Goal: Use online tool/utility: Use online tool/utility

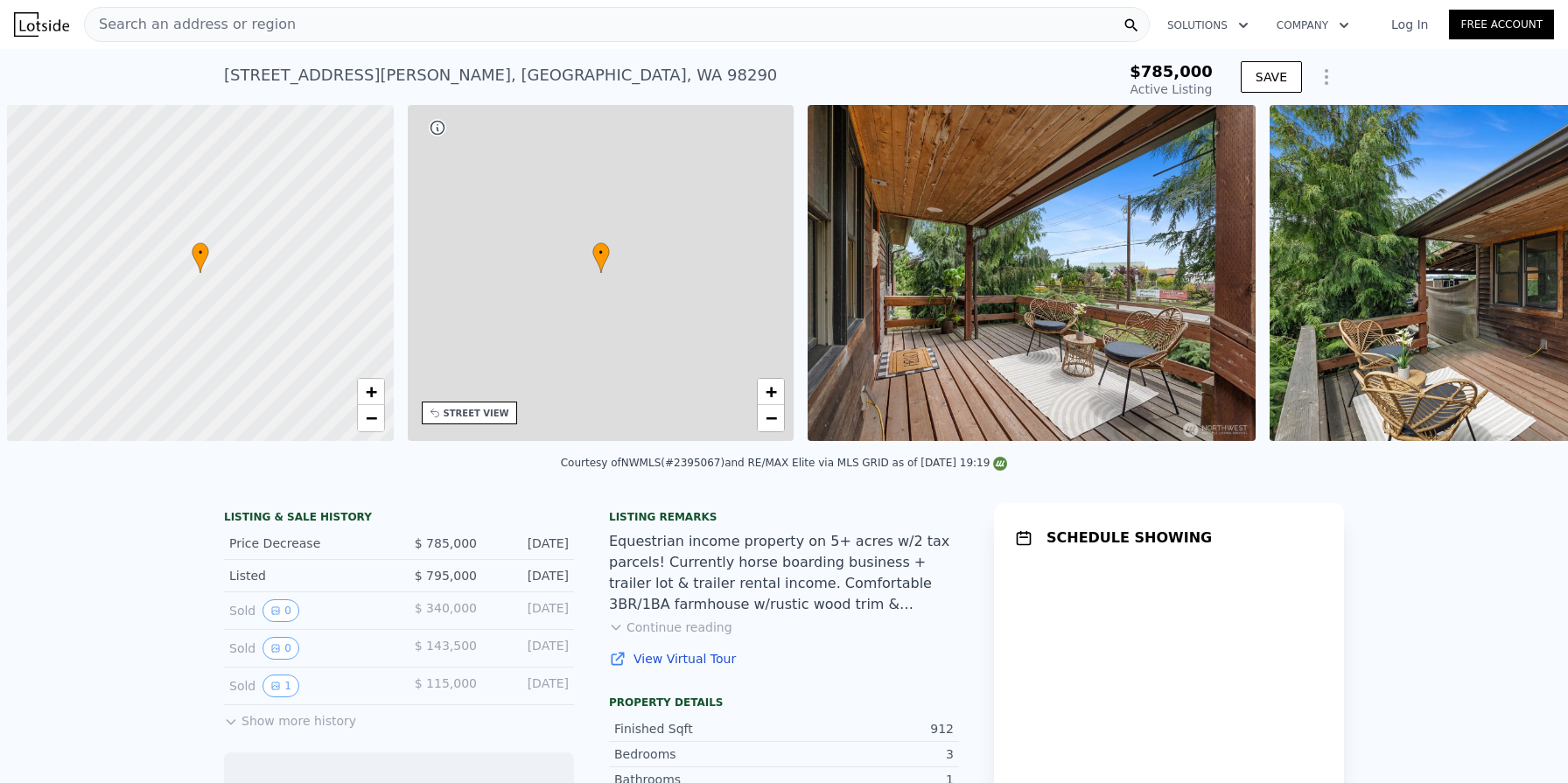
scroll to position [0, 7]
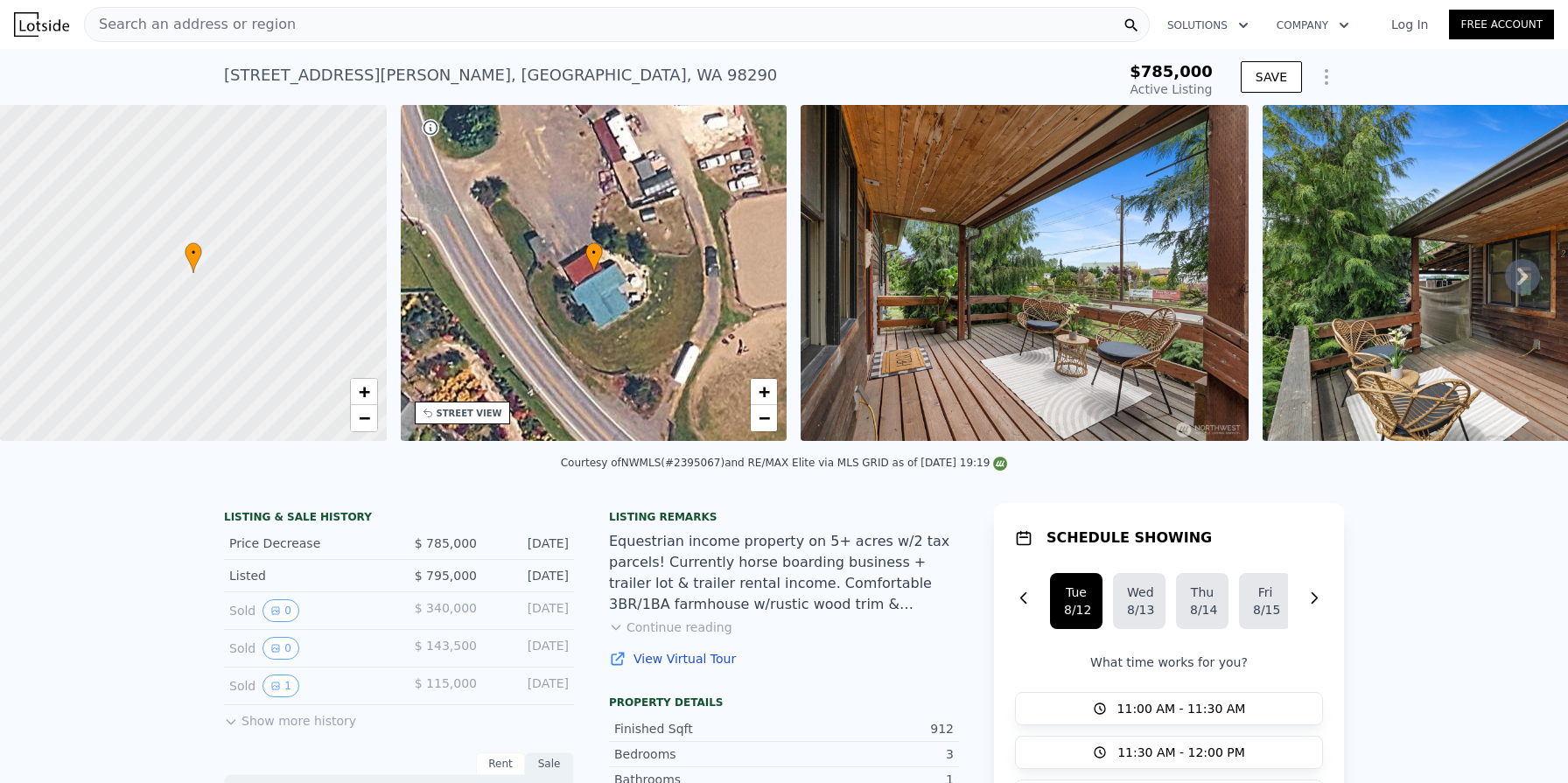
type input "-$ 841,511"
click at [1323, 81] on icon "Show Options" at bounding box center [1326, 77] width 21 height 21
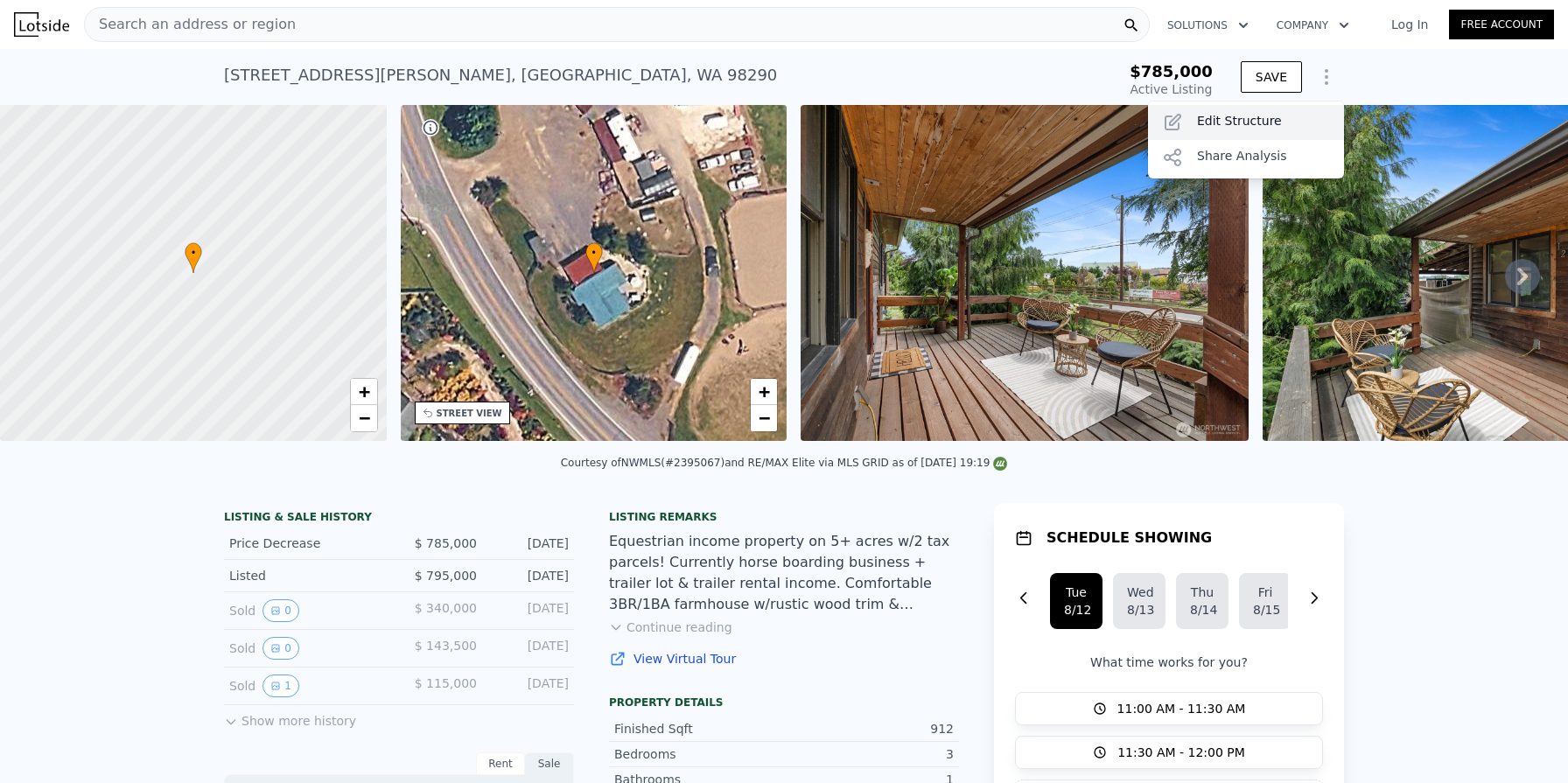
click at [1252, 121] on div "Edit Structure" at bounding box center [1246, 123] width 196 height 35
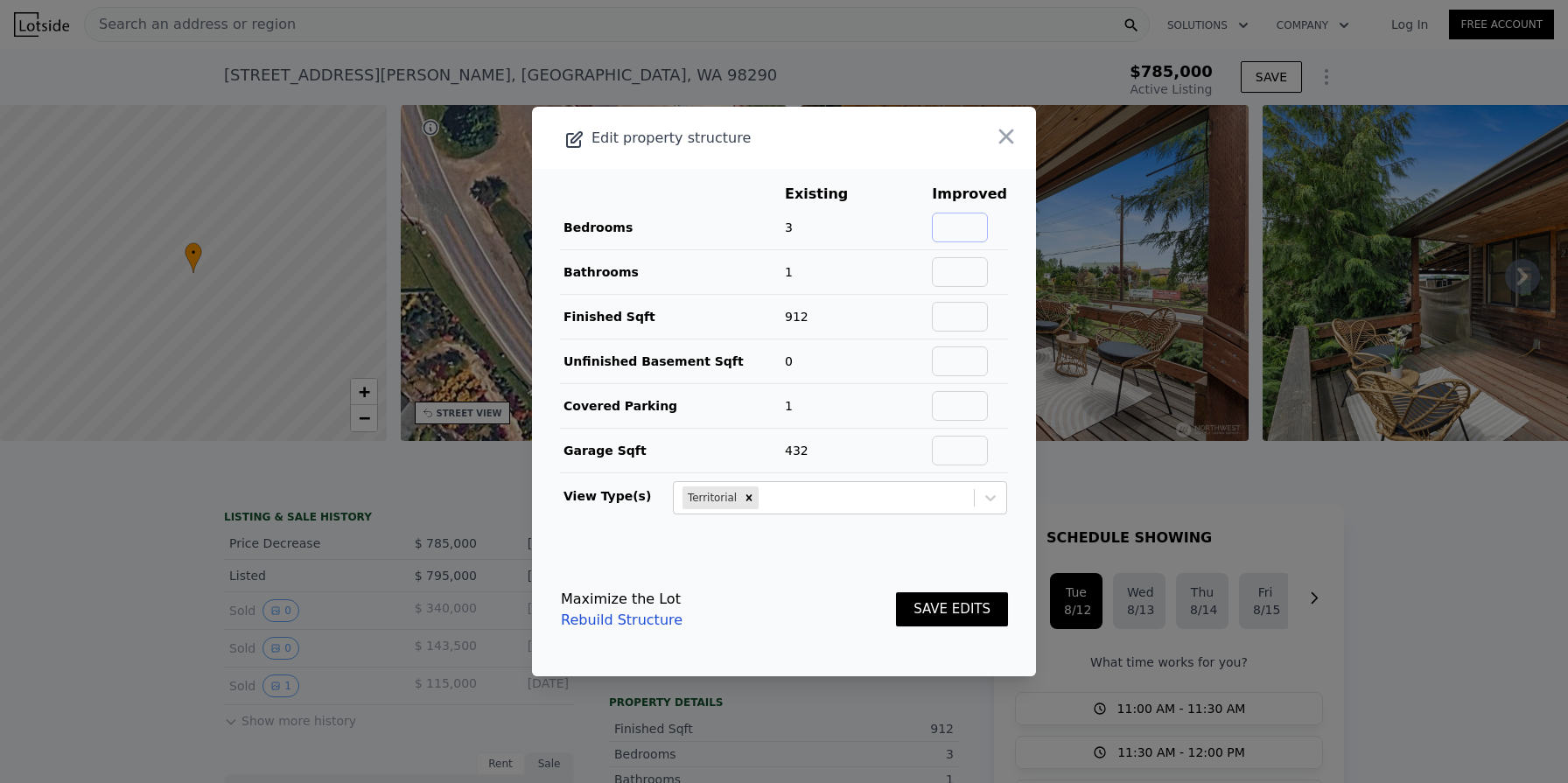
click at [973, 226] on input "text" at bounding box center [960, 228] width 56 height 30
type input "3"
click at [967, 279] on input "text" at bounding box center [960, 272] width 56 height 30
type input "1.5"
click at [959, 314] on input "text" at bounding box center [960, 317] width 56 height 30
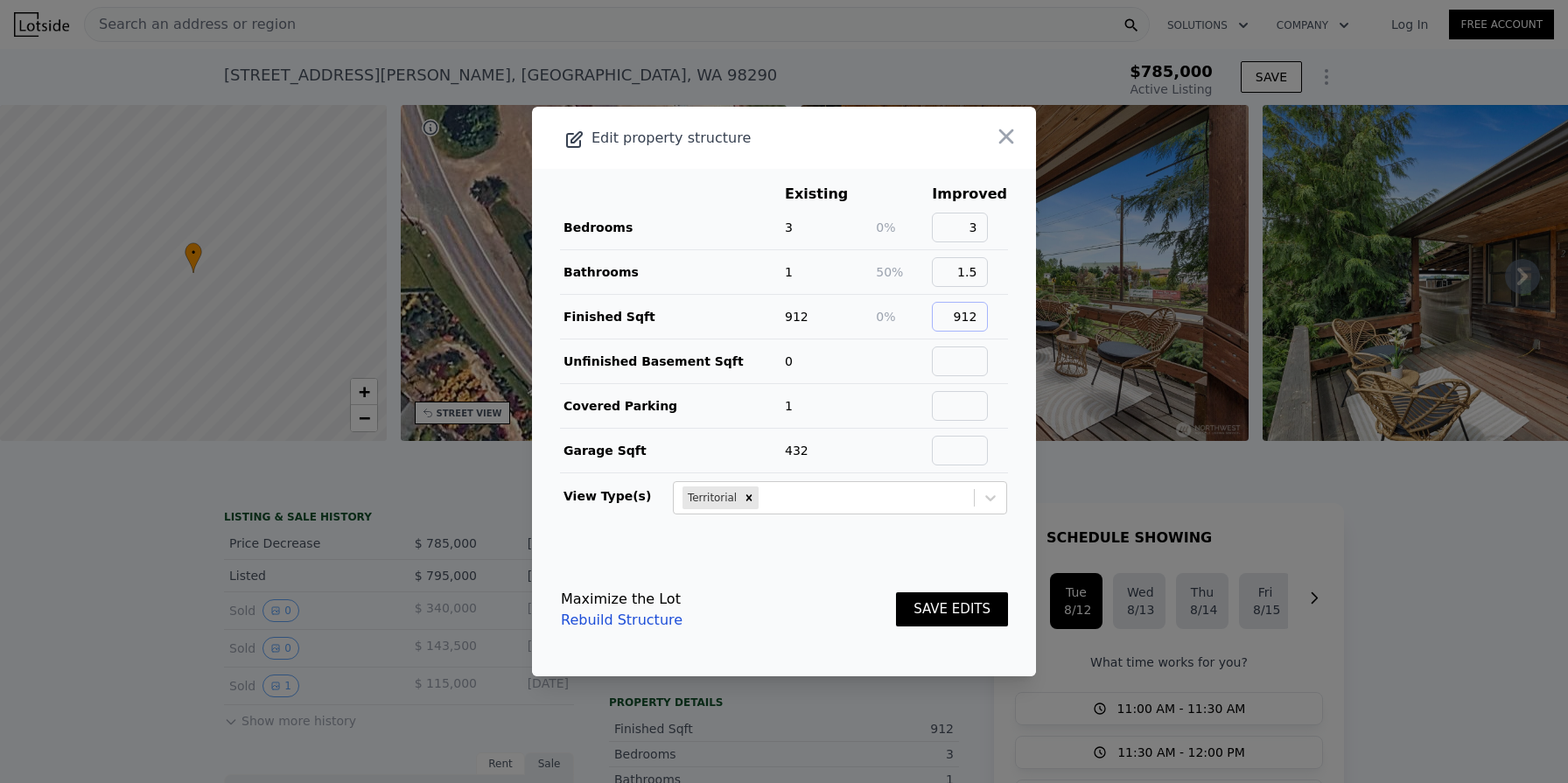
type input "912"
click at [978, 363] on input "text" at bounding box center [960, 361] width 56 height 30
type input "0"
click at [974, 398] on input "text" at bounding box center [960, 406] width 56 height 30
type input "1"
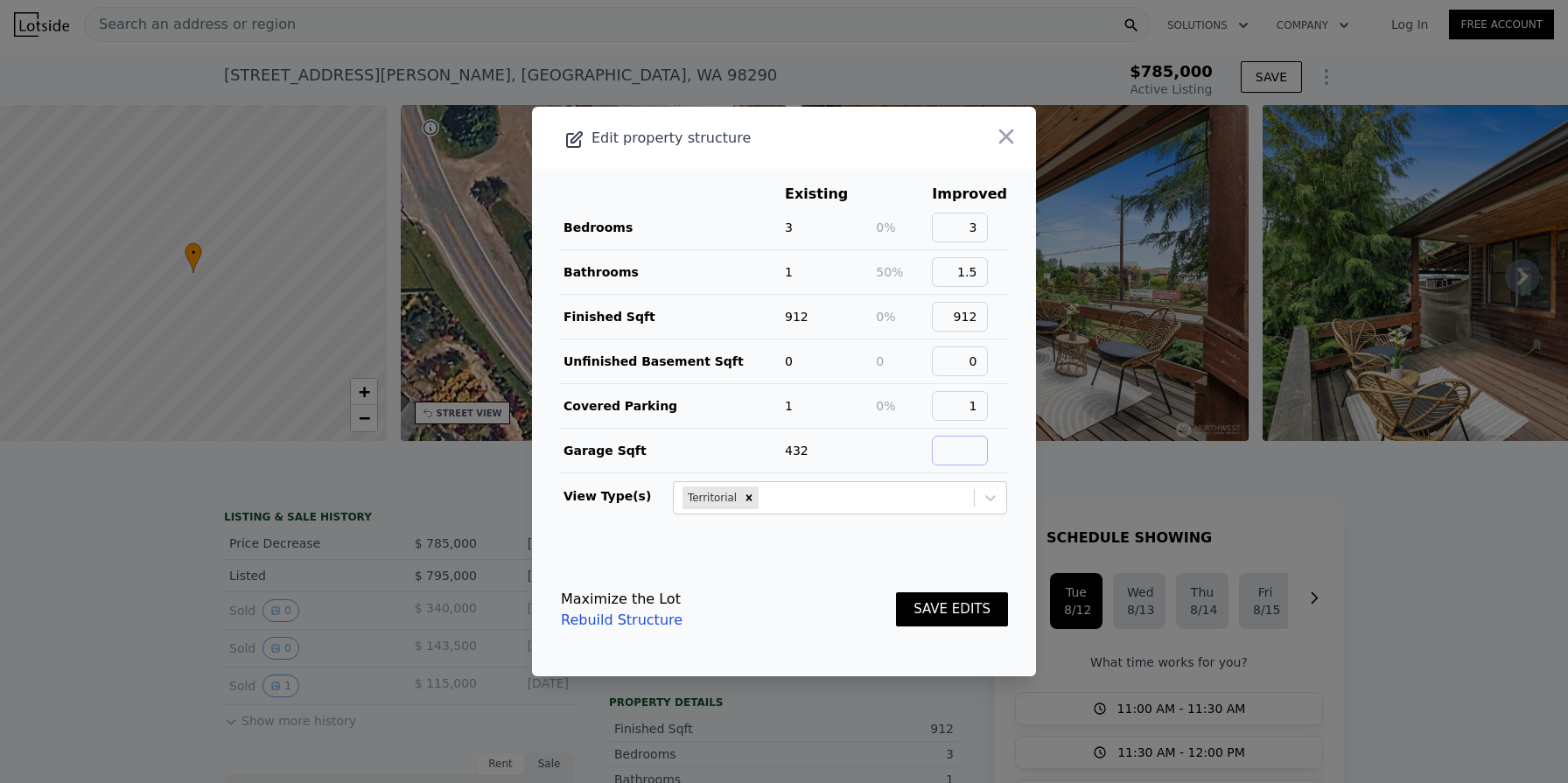
click at [956, 442] on input "text" at bounding box center [960, 450] width 56 height 30
type input "432"
click at [957, 598] on button "SAVE EDITS" at bounding box center [951, 609] width 112 height 34
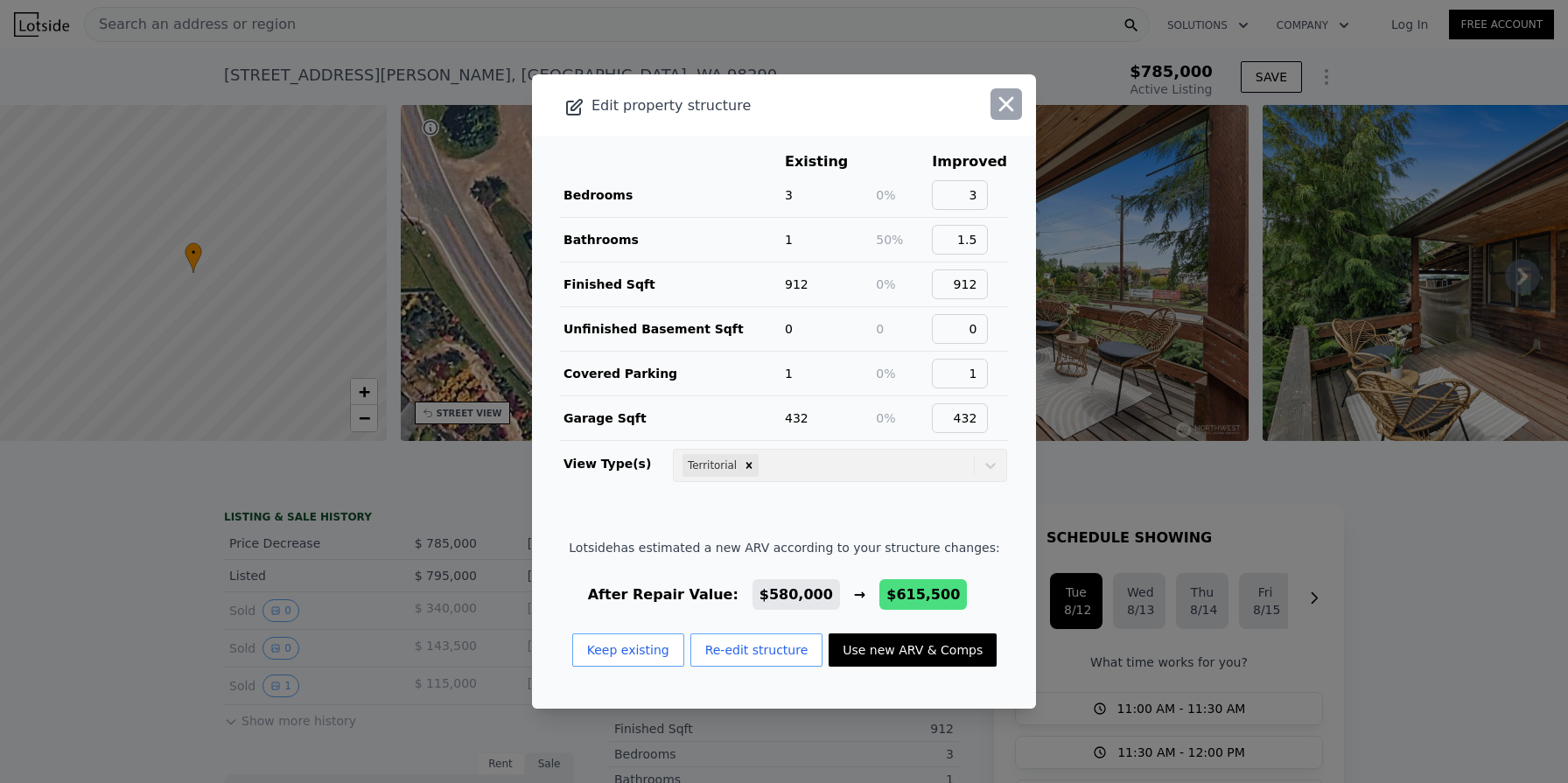
click at [1003, 105] on icon "button" at bounding box center [1007, 105] width 15 height 15
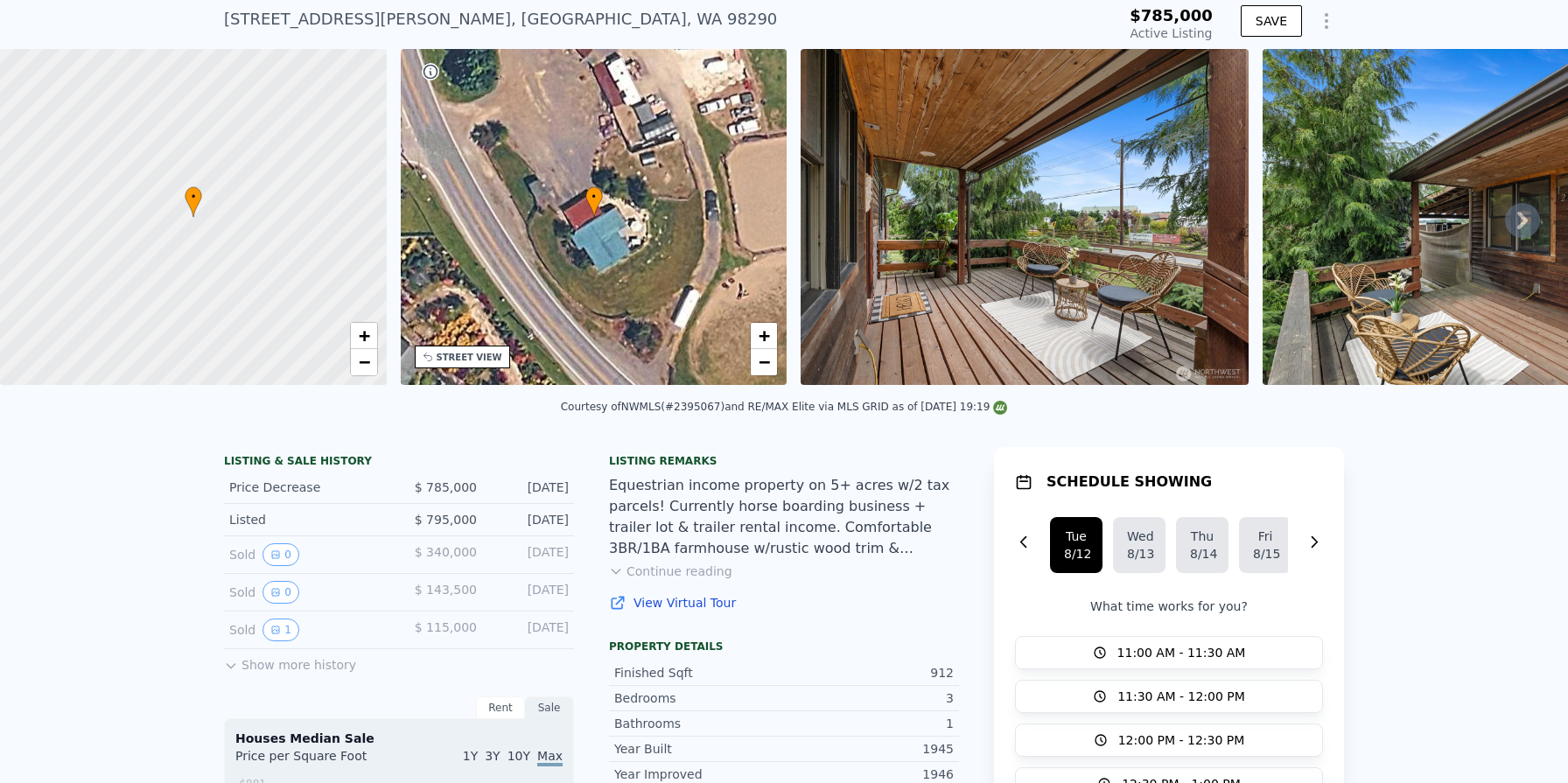
scroll to position [61, 0]
